Goal: Navigation & Orientation: Find specific page/section

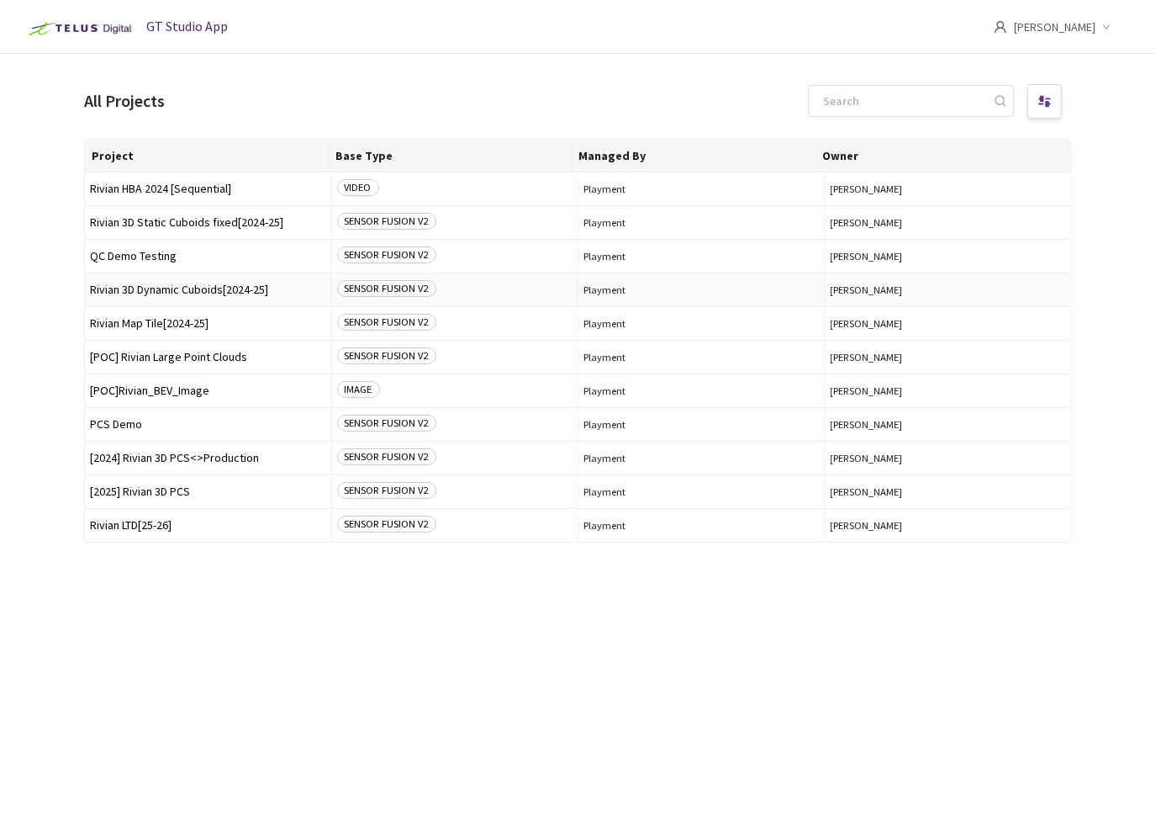
click at [234, 288] on span "Rivian 3D Dynamic Cuboids[2024-25]" at bounding box center [208, 289] width 236 height 13
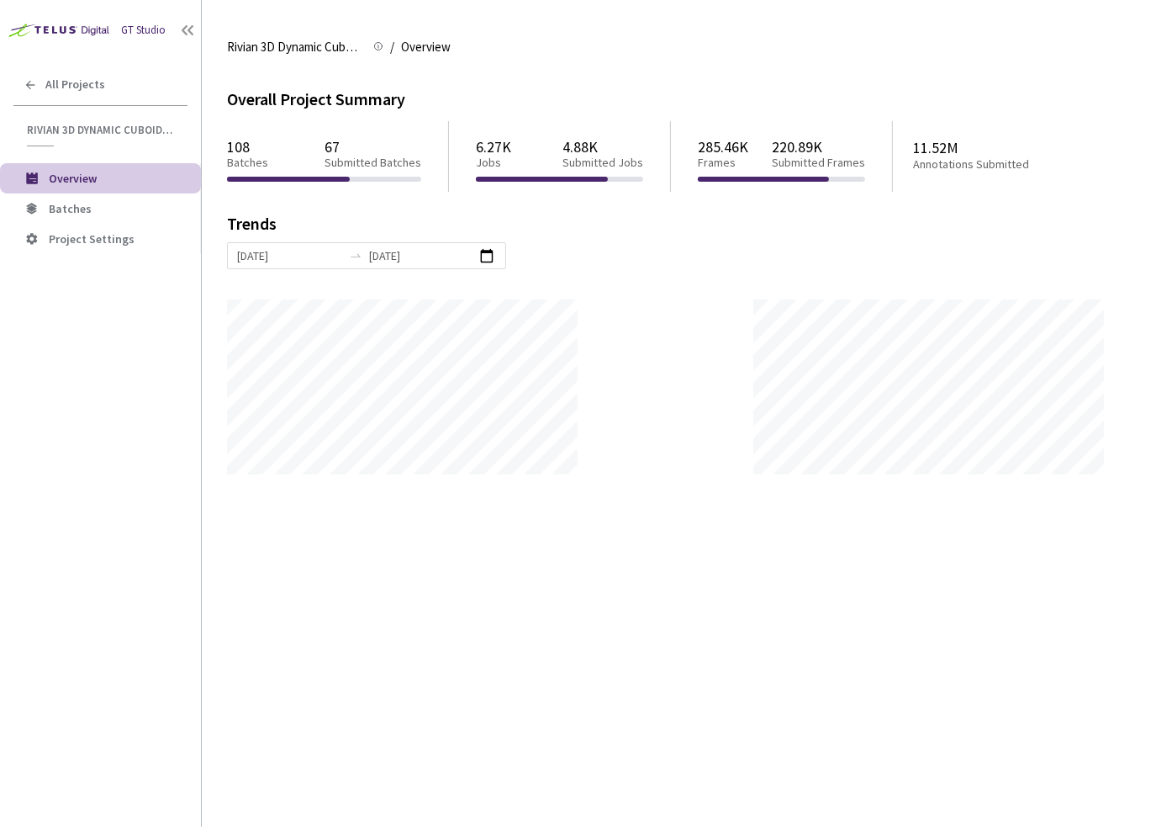
scroll to position [827, 1156]
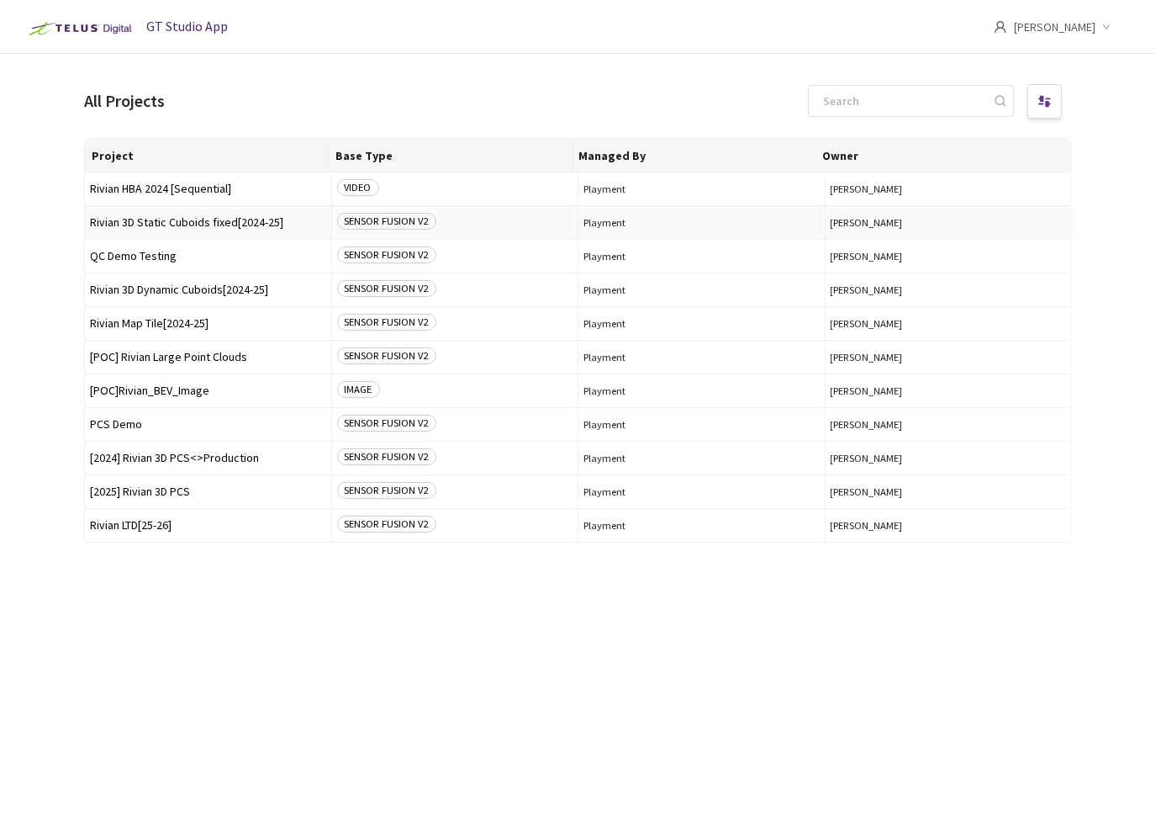
click at [188, 222] on span "Rivian 3D Static Cuboids fixed[2024-25]" at bounding box center [208, 222] width 236 height 13
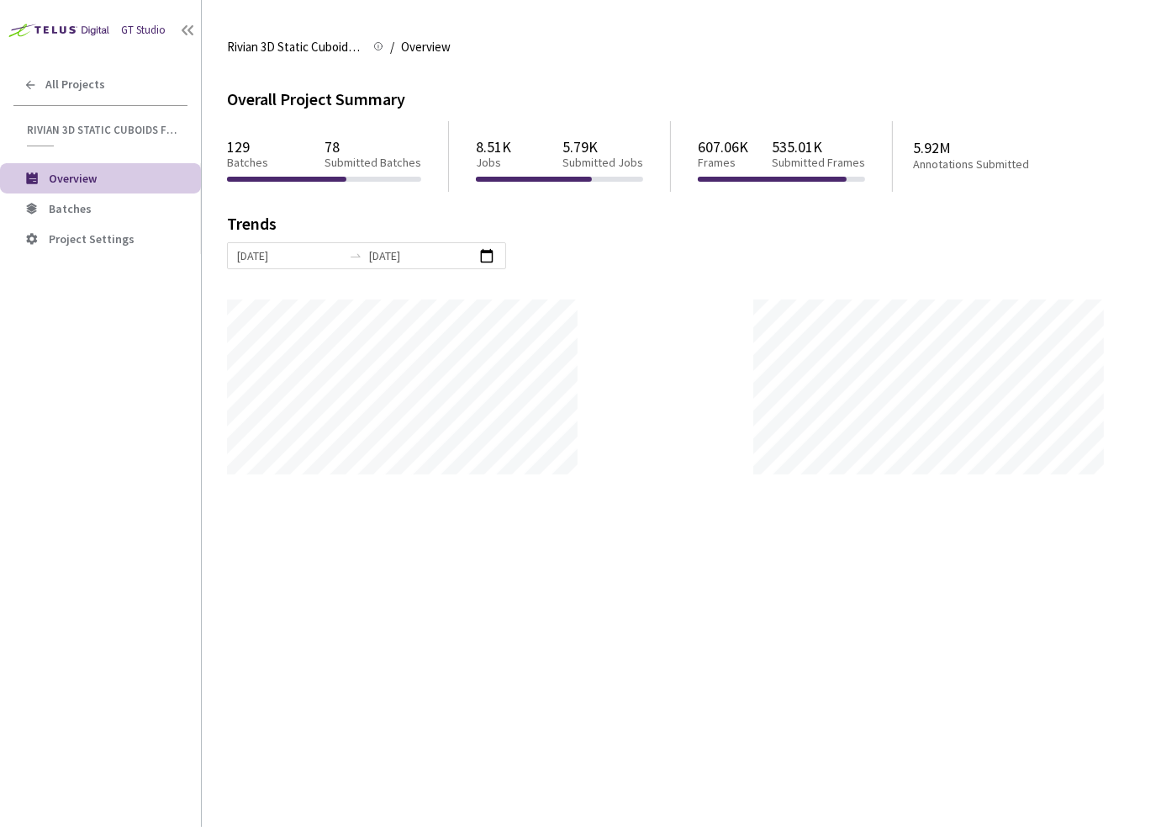
scroll to position [827, 1156]
click at [603, 268] on div "[DATE] [DATE]" at bounding box center [679, 255] width 904 height 27
click at [66, 215] on li "Batches" at bounding box center [100, 208] width 201 height 30
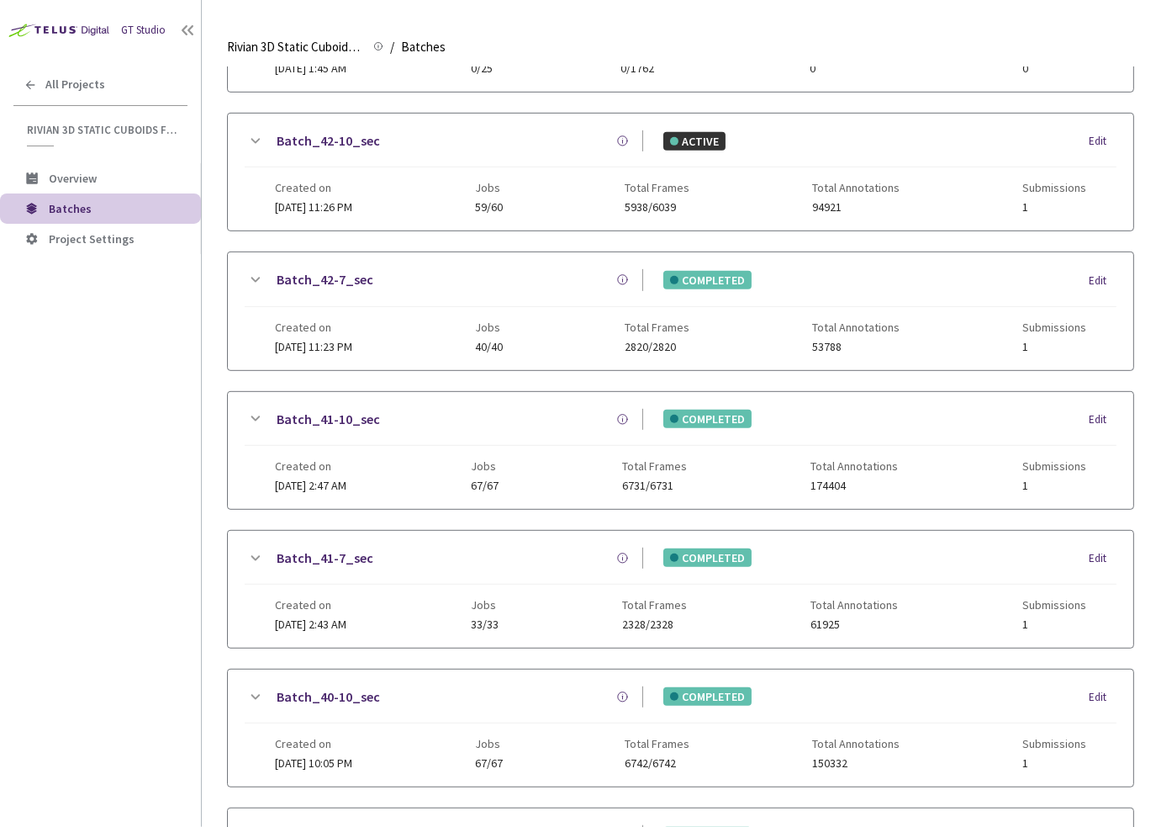
scroll to position [895, 0]
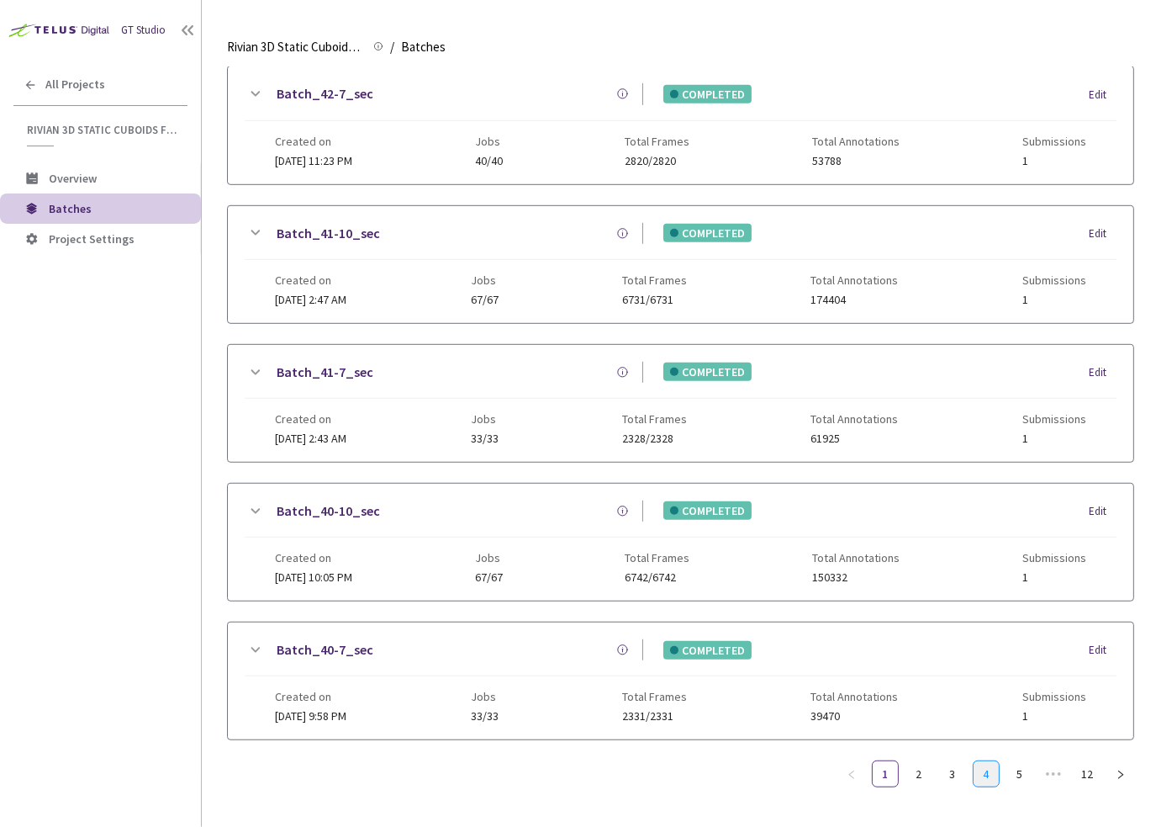
click at [979, 764] on link "4" at bounding box center [986, 773] width 25 height 25
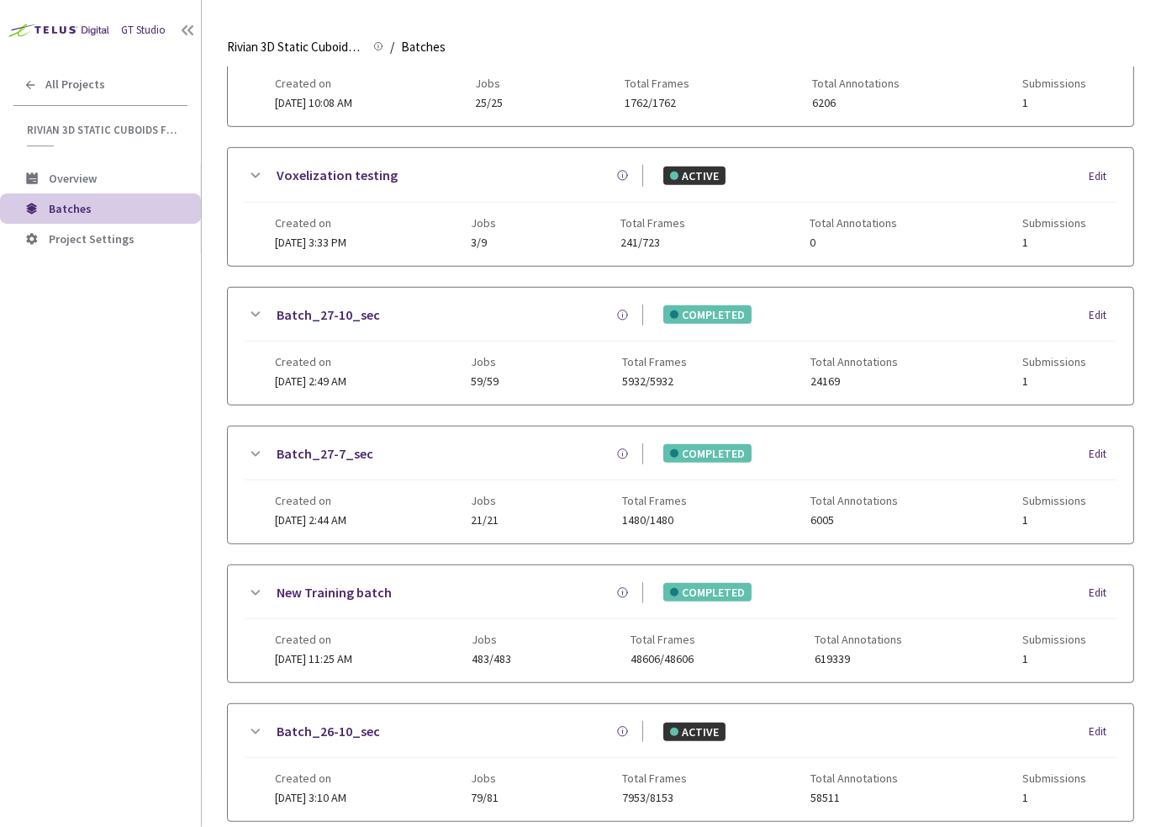
scroll to position [881, 0]
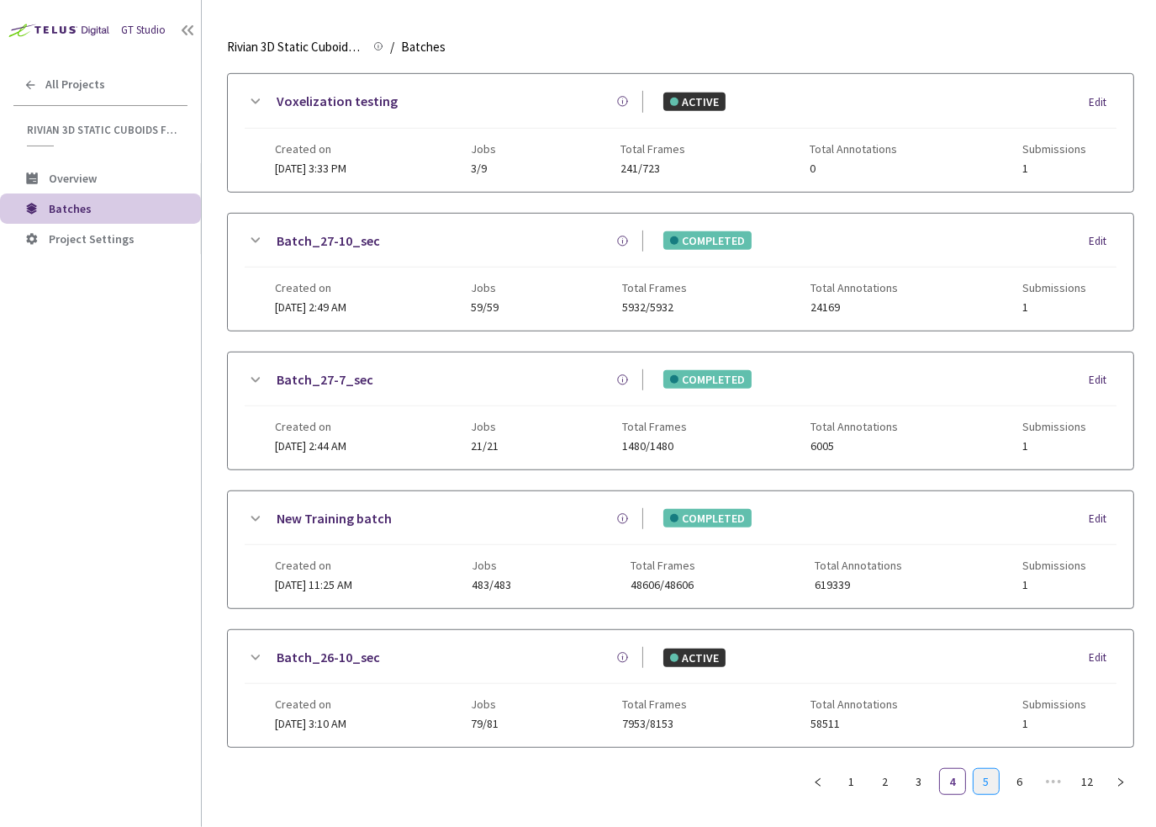
click at [995, 775] on link "5" at bounding box center [986, 781] width 25 height 25
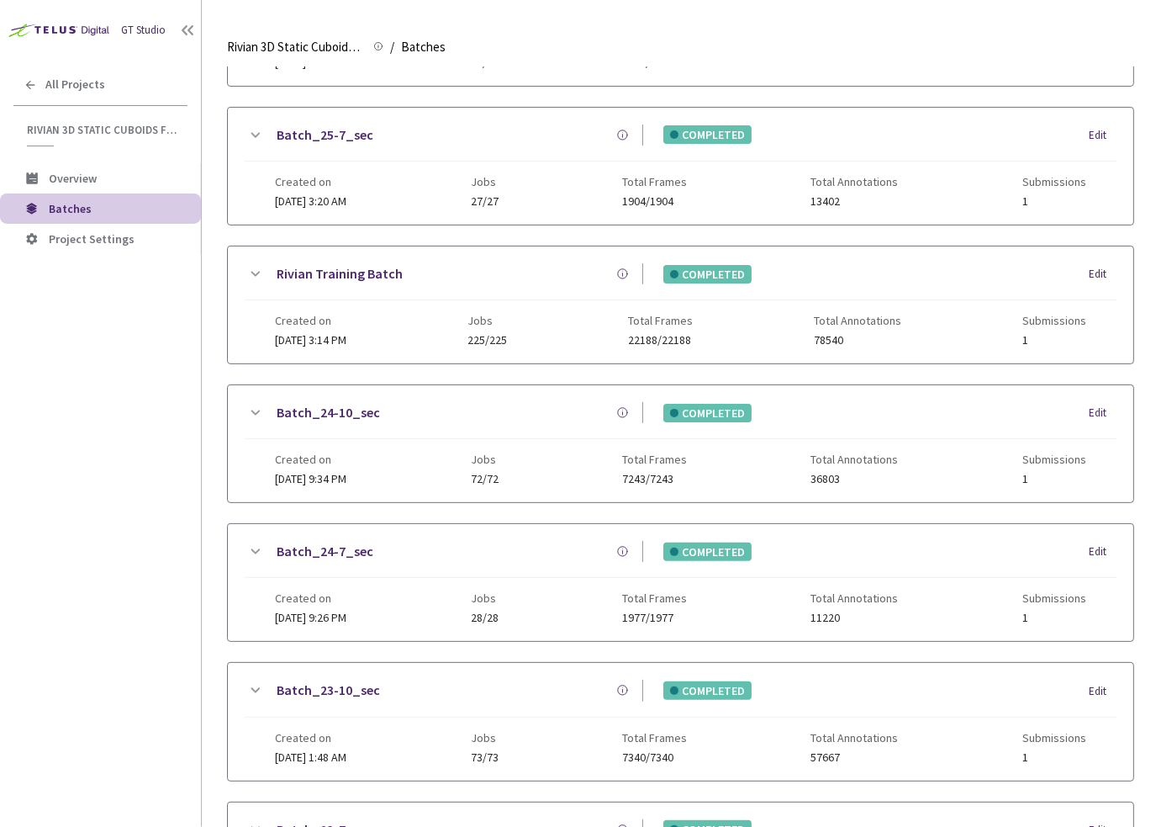
scroll to position [0, 0]
